Goal: Navigation & Orientation: Find specific page/section

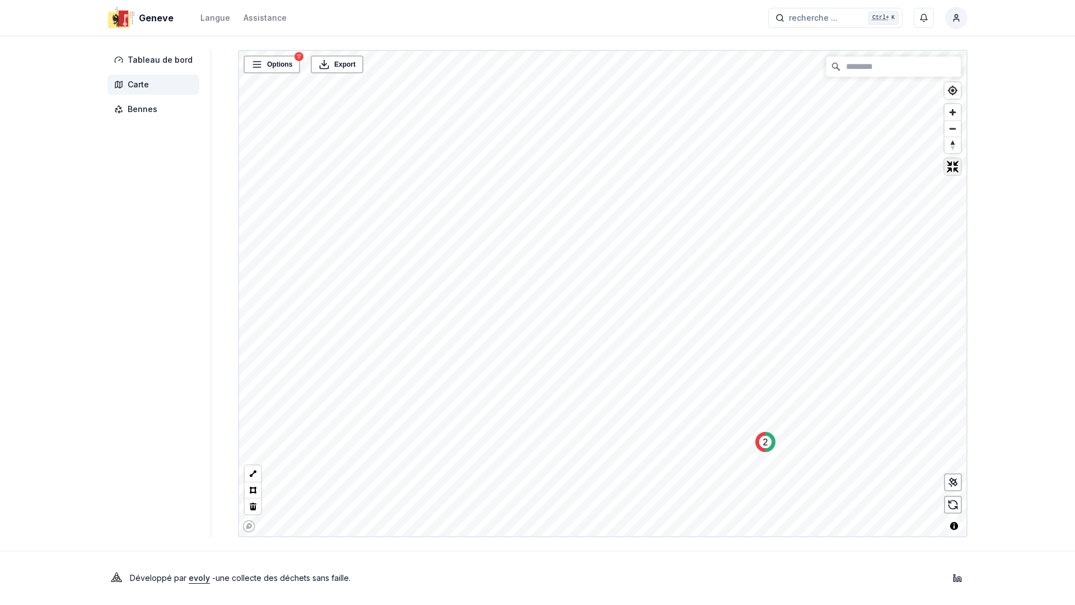
click at [961, 158] on span "Exit fullscreen" at bounding box center [952, 166] width 16 height 16
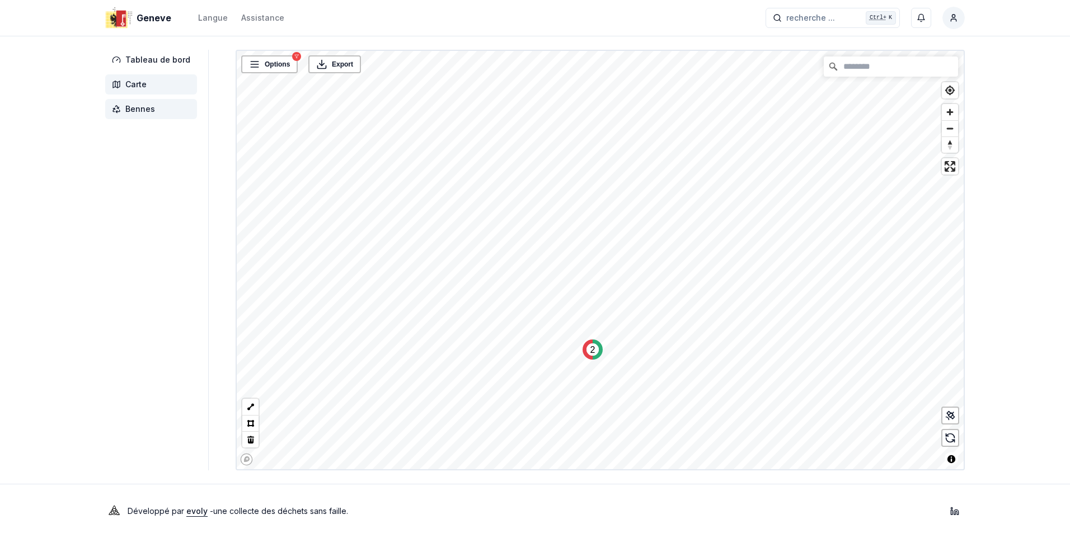
click at [138, 110] on span "Bennes" at bounding box center [140, 109] width 30 height 11
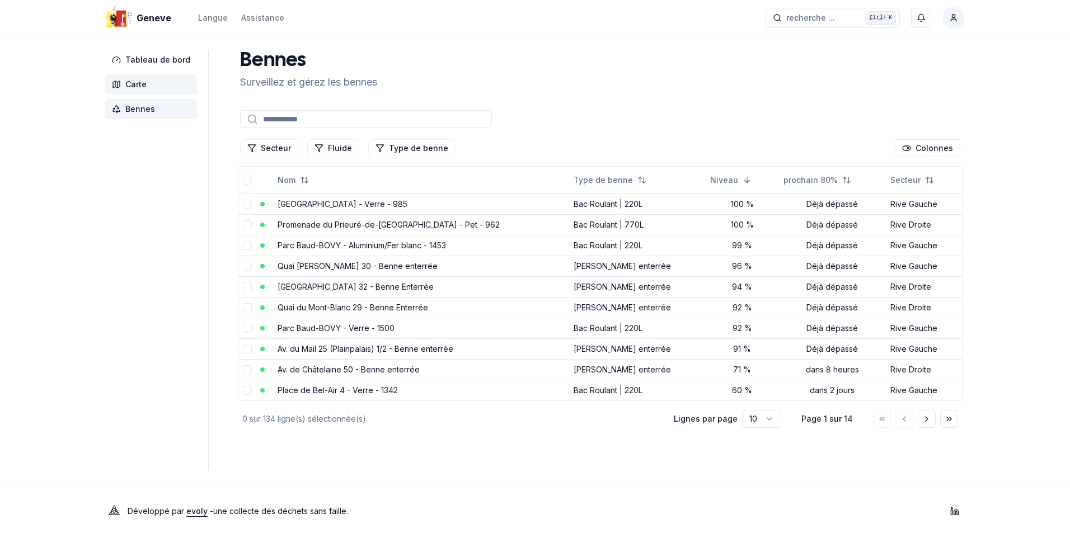
click at [138, 83] on span "Carte" at bounding box center [135, 84] width 21 height 11
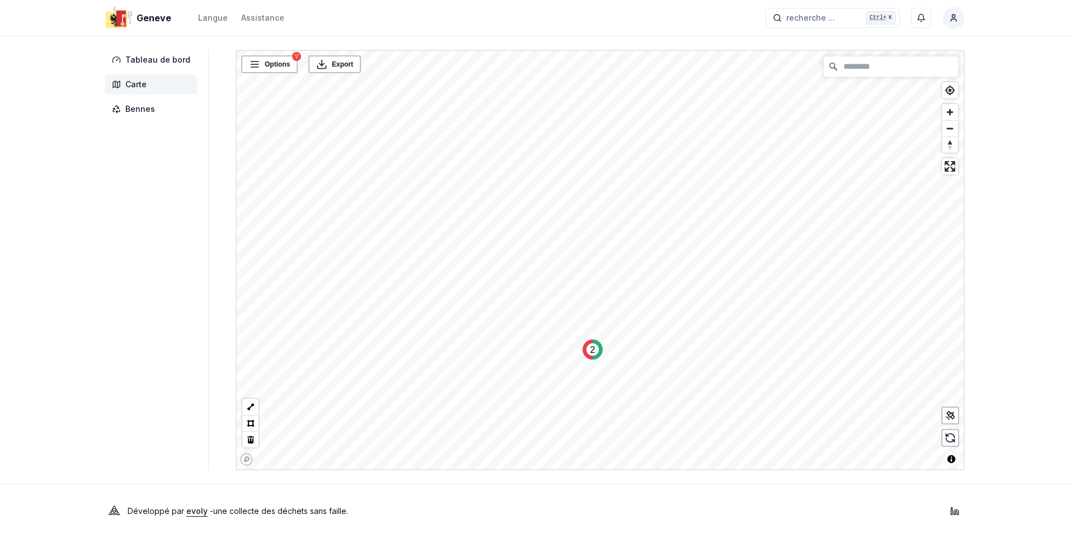
drag, startPoint x: 953, startPoint y: 160, endPoint x: 955, endPoint y: 201, distance: 41.5
click at [953, 160] on span "Enter fullscreen" at bounding box center [950, 166] width 16 height 16
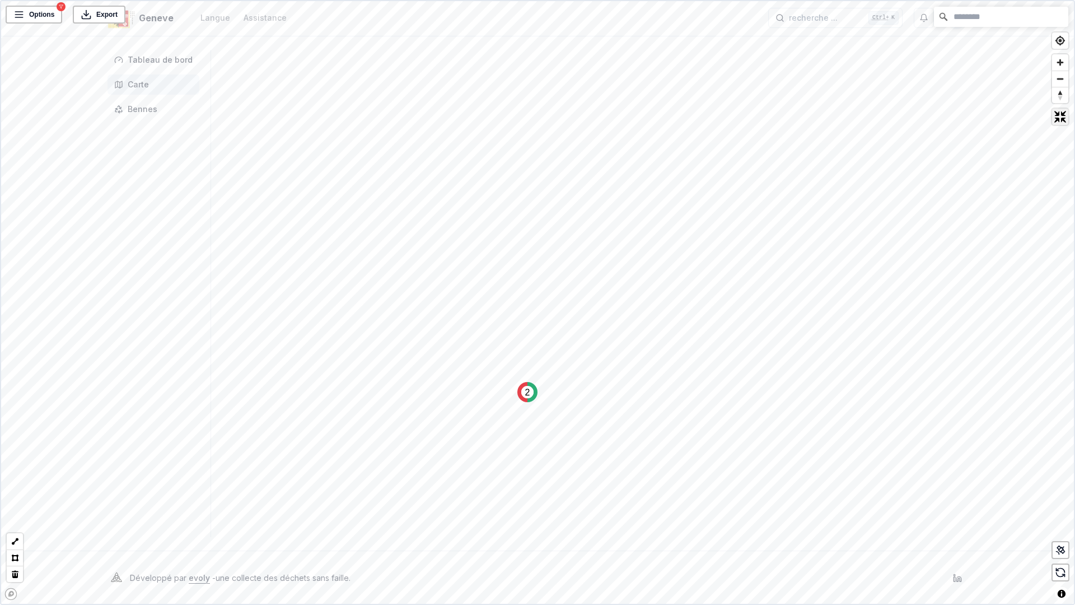
click at [1059, 117] on span "Exit fullscreen" at bounding box center [1060, 117] width 16 height 16
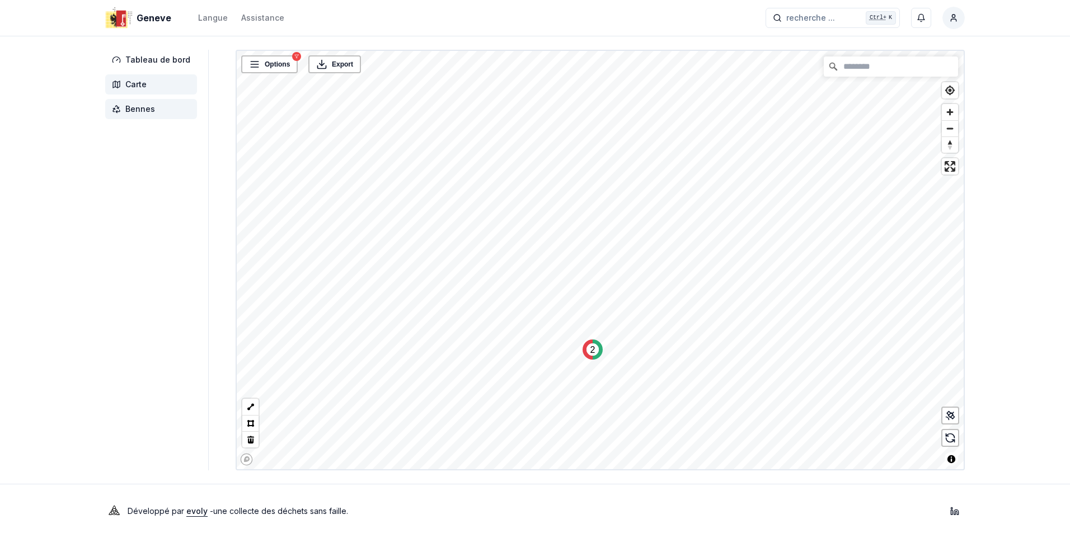
click at [137, 111] on span "Bennes" at bounding box center [140, 109] width 30 height 11
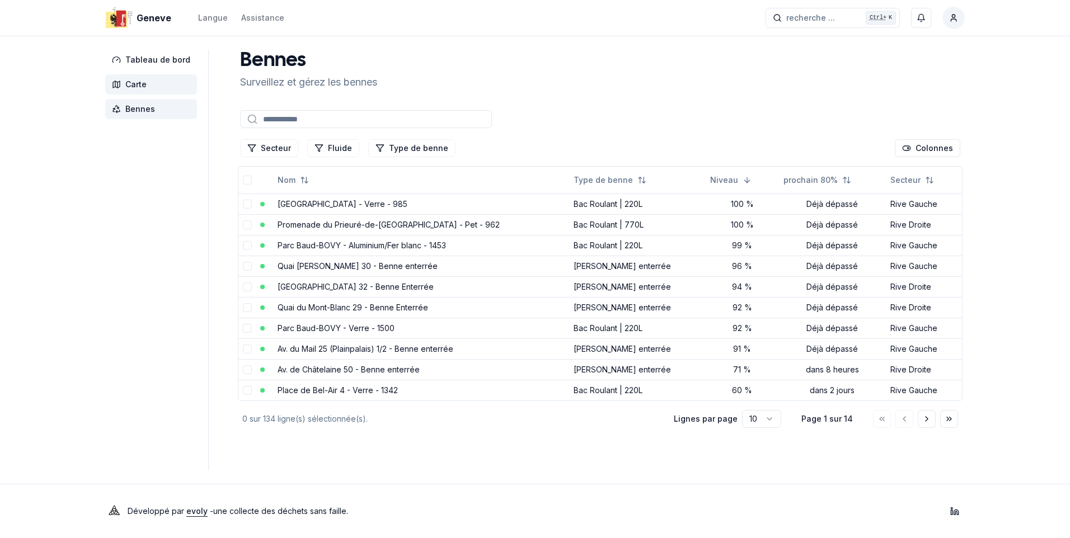
click at [143, 86] on span "Carte" at bounding box center [135, 84] width 21 height 11
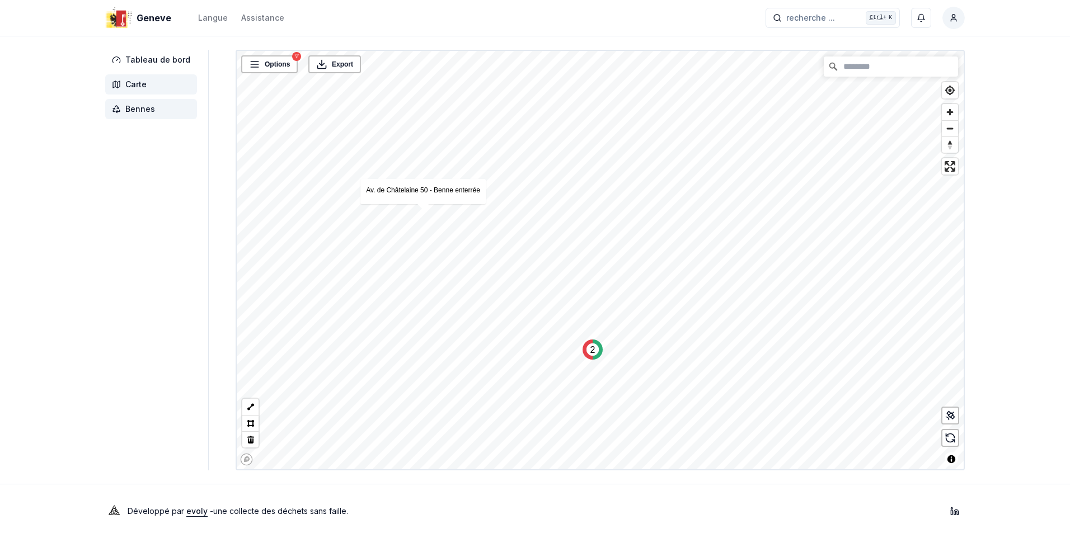
click at [141, 112] on span "Bennes" at bounding box center [140, 109] width 30 height 11
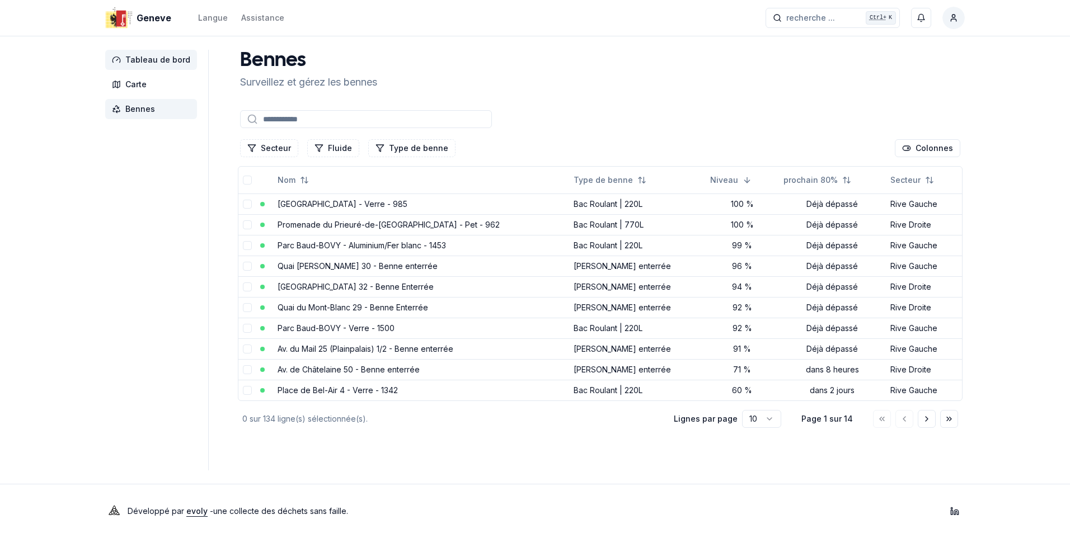
click at [148, 53] on span "Tableau de bord" at bounding box center [151, 60] width 92 height 20
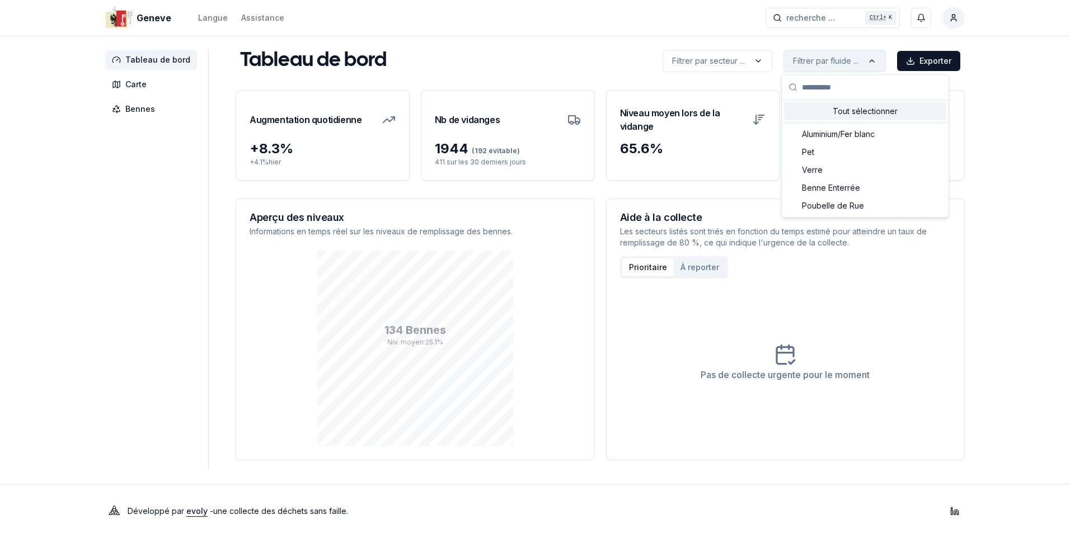
click at [841, 59] on html "Geneve Langue Assistance recherche ... recherche ... Ctrl+ K Constantin Tableau…" at bounding box center [535, 269] width 1070 height 538
click at [839, 182] on span "Benne Enterrée" at bounding box center [831, 187] width 58 height 11
